Goal: Book appointment/travel/reservation

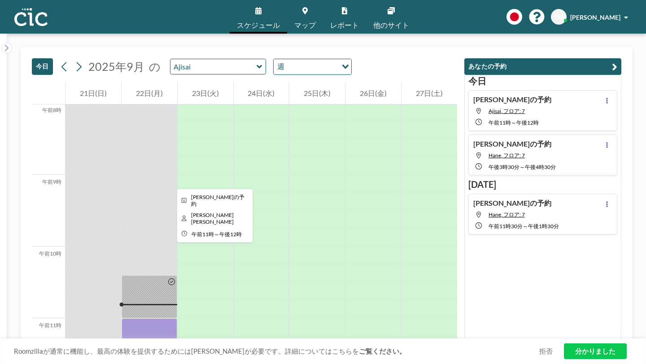
scroll to position [575, 0]
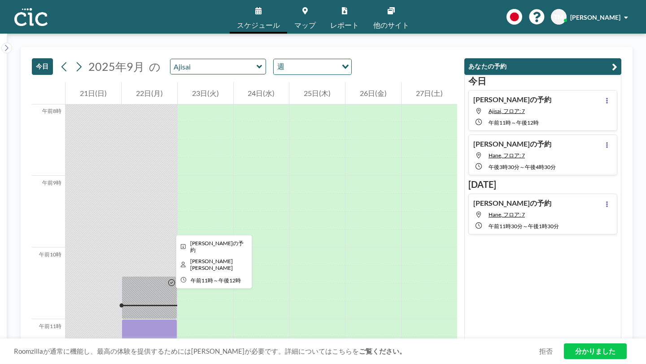
click at [134, 319] on div at bounding box center [150, 355] width 56 height 72
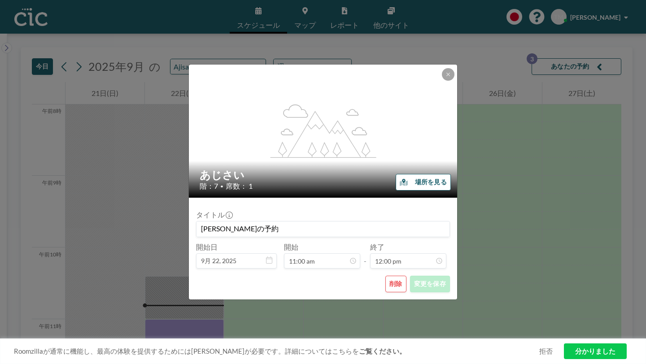
click at [415, 183] on font "場所を見る" at bounding box center [431, 182] width 32 height 8
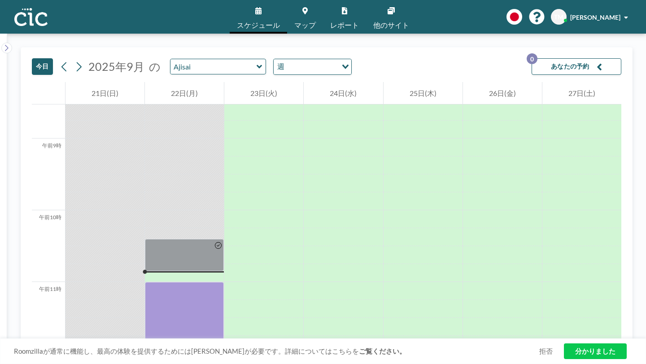
scroll to position [612, 0]
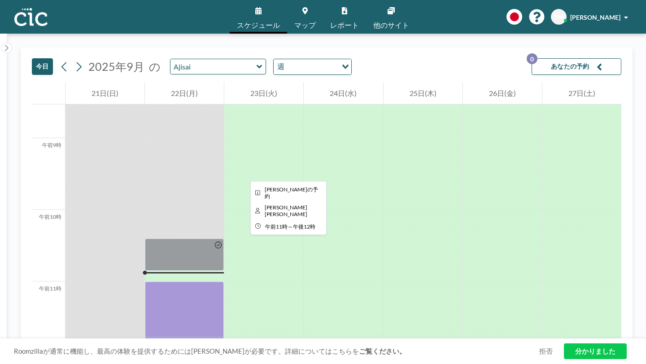
click at [194, 282] on div at bounding box center [184, 318] width 79 height 72
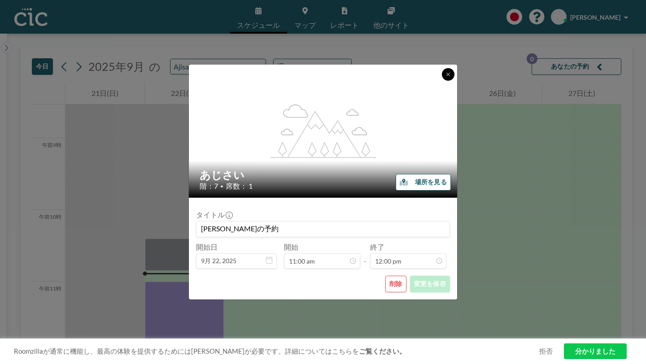
click at [445, 77] on icon at bounding box center [447, 74] width 5 height 5
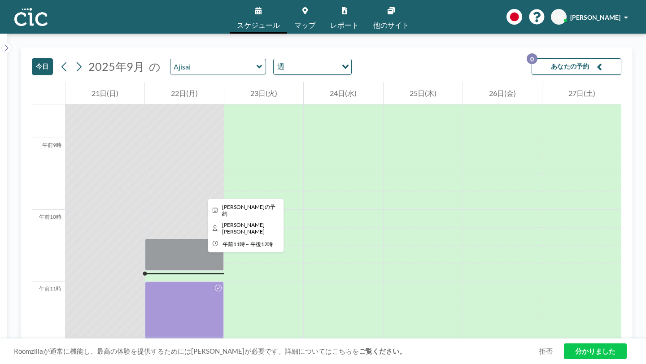
click at [160, 282] on div at bounding box center [184, 318] width 79 height 72
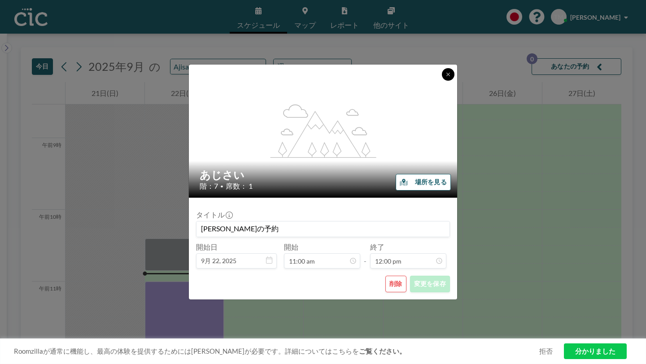
click at [445, 77] on icon at bounding box center [447, 74] width 5 height 5
